Goal: Submit feedback/report problem

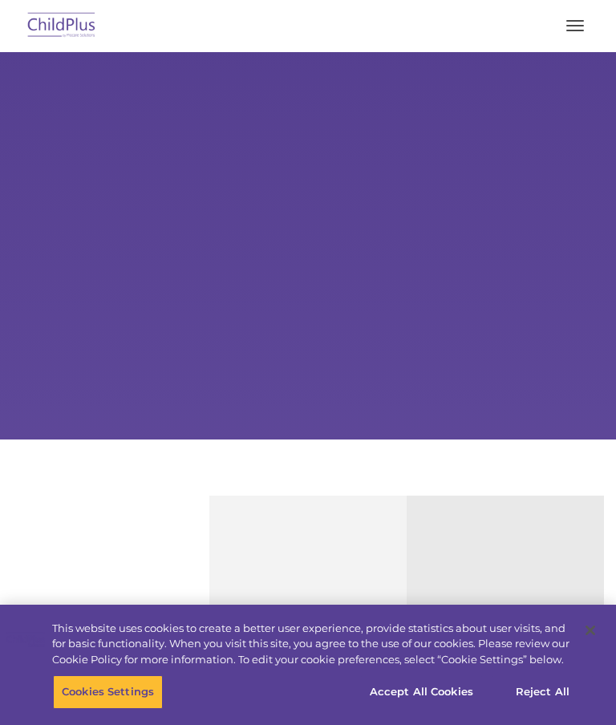
select select "MEDIUM"
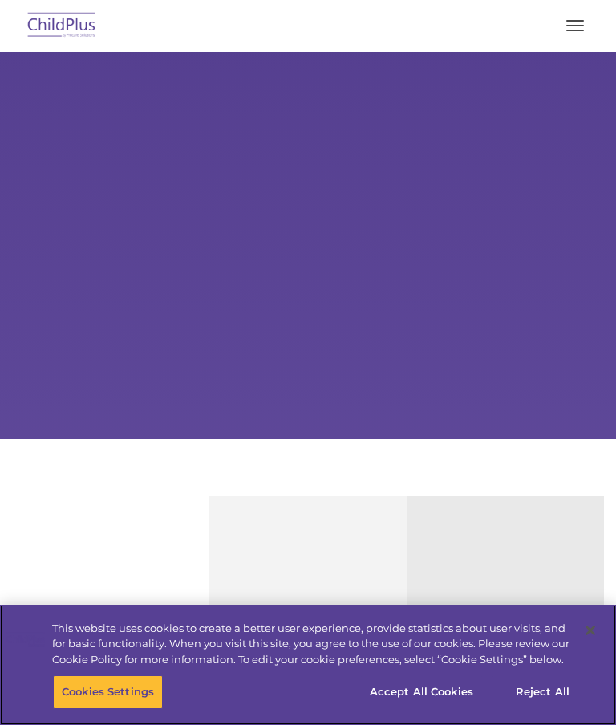
click at [545, 694] on button "Reject All" at bounding box center [542, 692] width 100 height 34
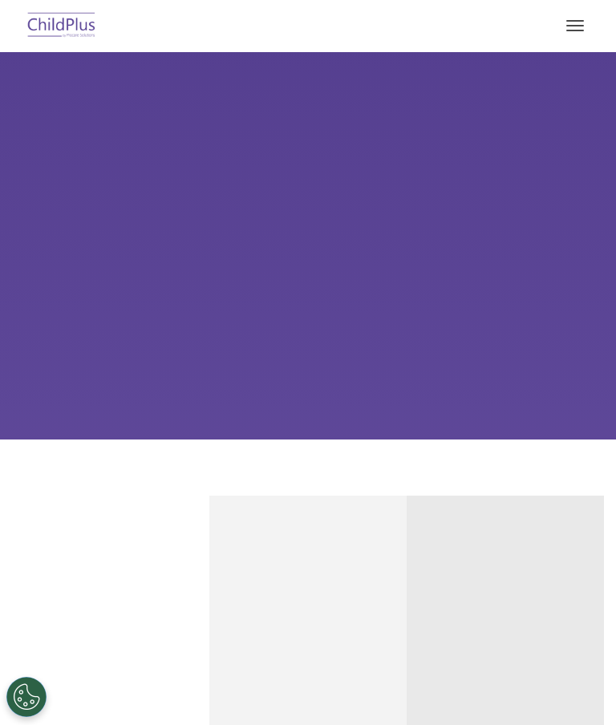
click at [570, 31] on button "button" at bounding box center [575, 26] width 34 height 26
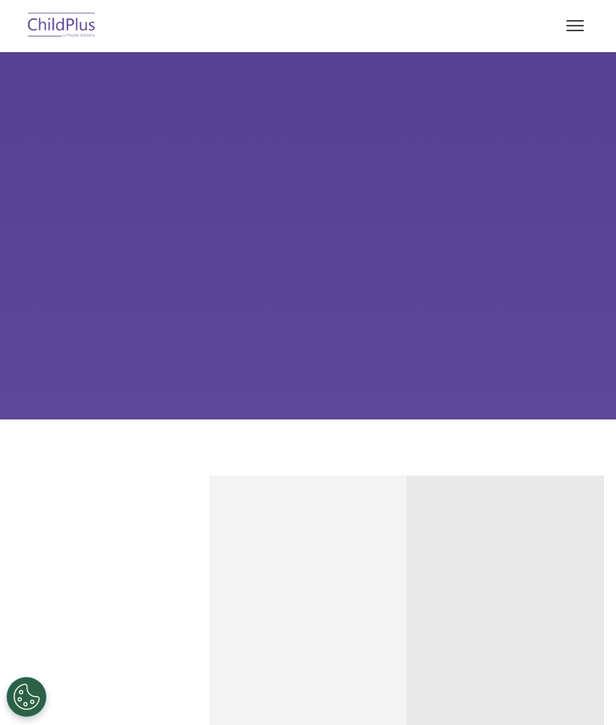
click at [560, 29] on button "button" at bounding box center [575, 26] width 34 height 26
click at [571, 25] on span "button" at bounding box center [575, 26] width 18 height 2
click at [580, 26] on button "button" at bounding box center [575, 26] width 34 height 26
click at [566, 29] on button "button" at bounding box center [575, 26] width 34 height 26
click at [591, 14] on button "button" at bounding box center [575, 26] width 34 height 26
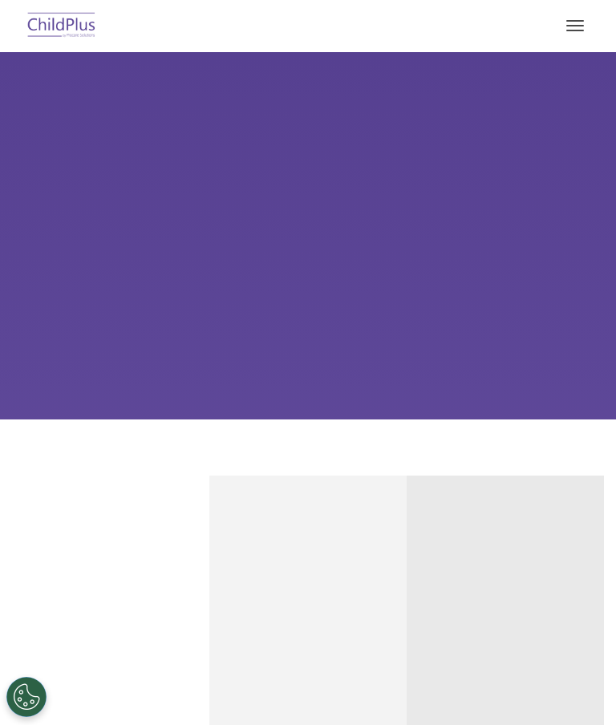
click at [571, 26] on button "button" at bounding box center [575, 26] width 34 height 26
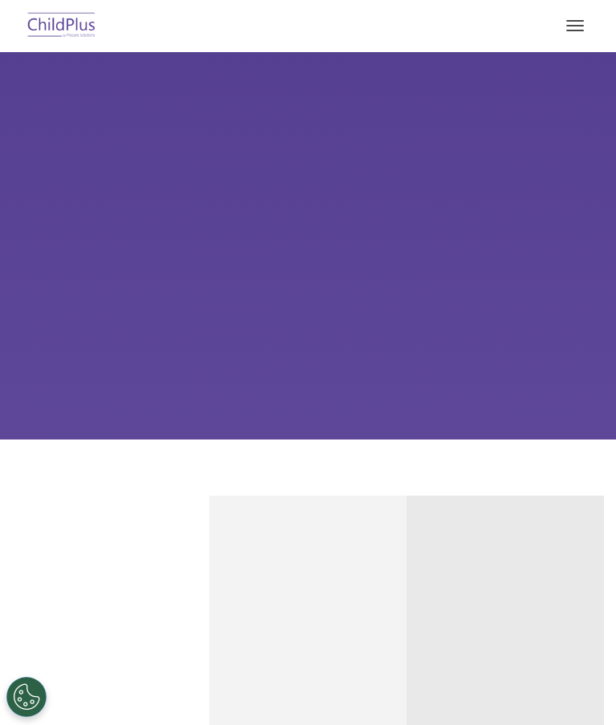
click at [576, 22] on button "button" at bounding box center [575, 26] width 34 height 26
click at [558, 36] on button "button" at bounding box center [575, 26] width 34 height 26
